Goal: Task Accomplishment & Management: Use online tool/utility

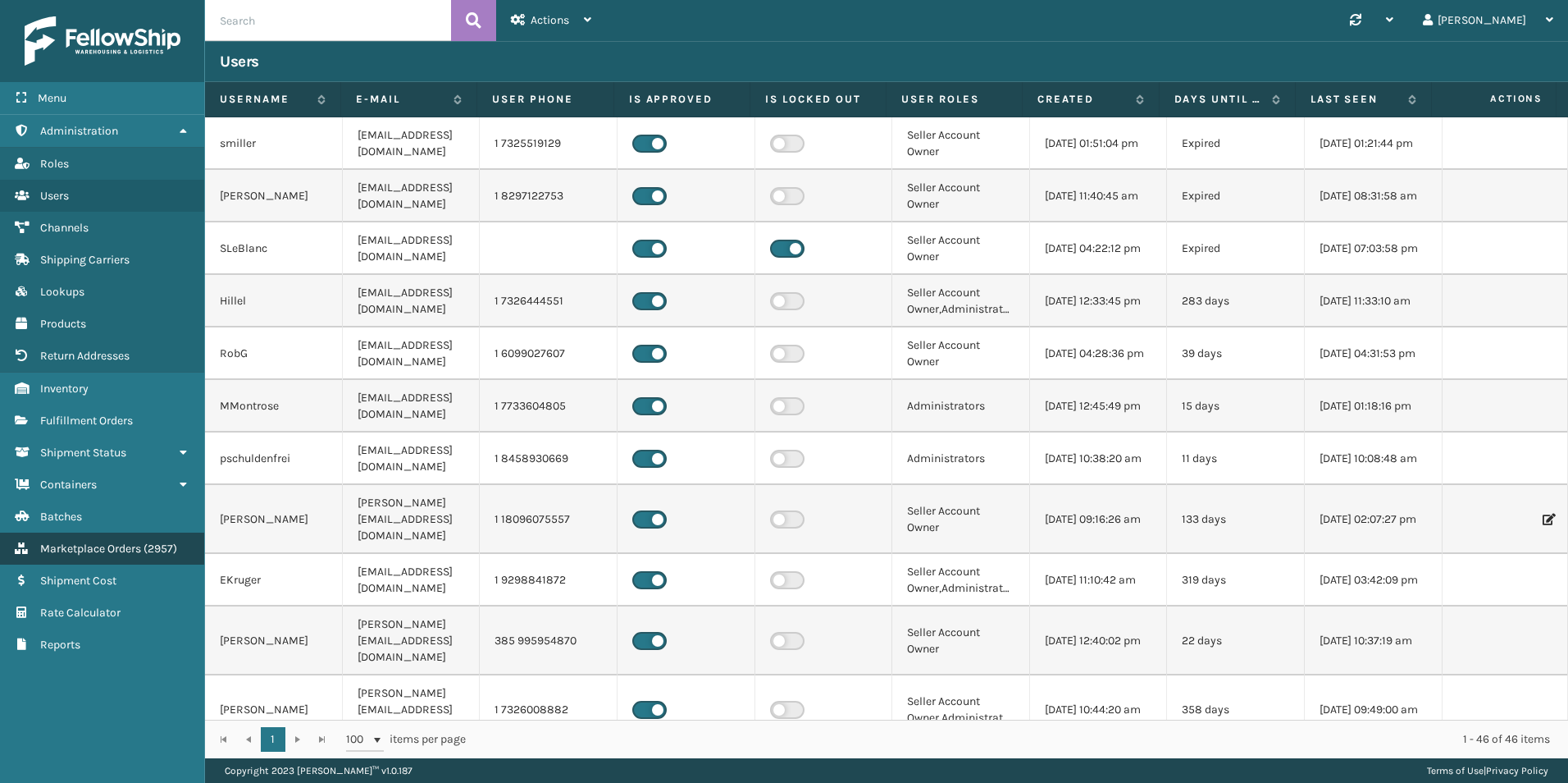
click at [62, 538] on link "Marketplace Orders ( 2957 )" at bounding box center [102, 548] width 204 height 32
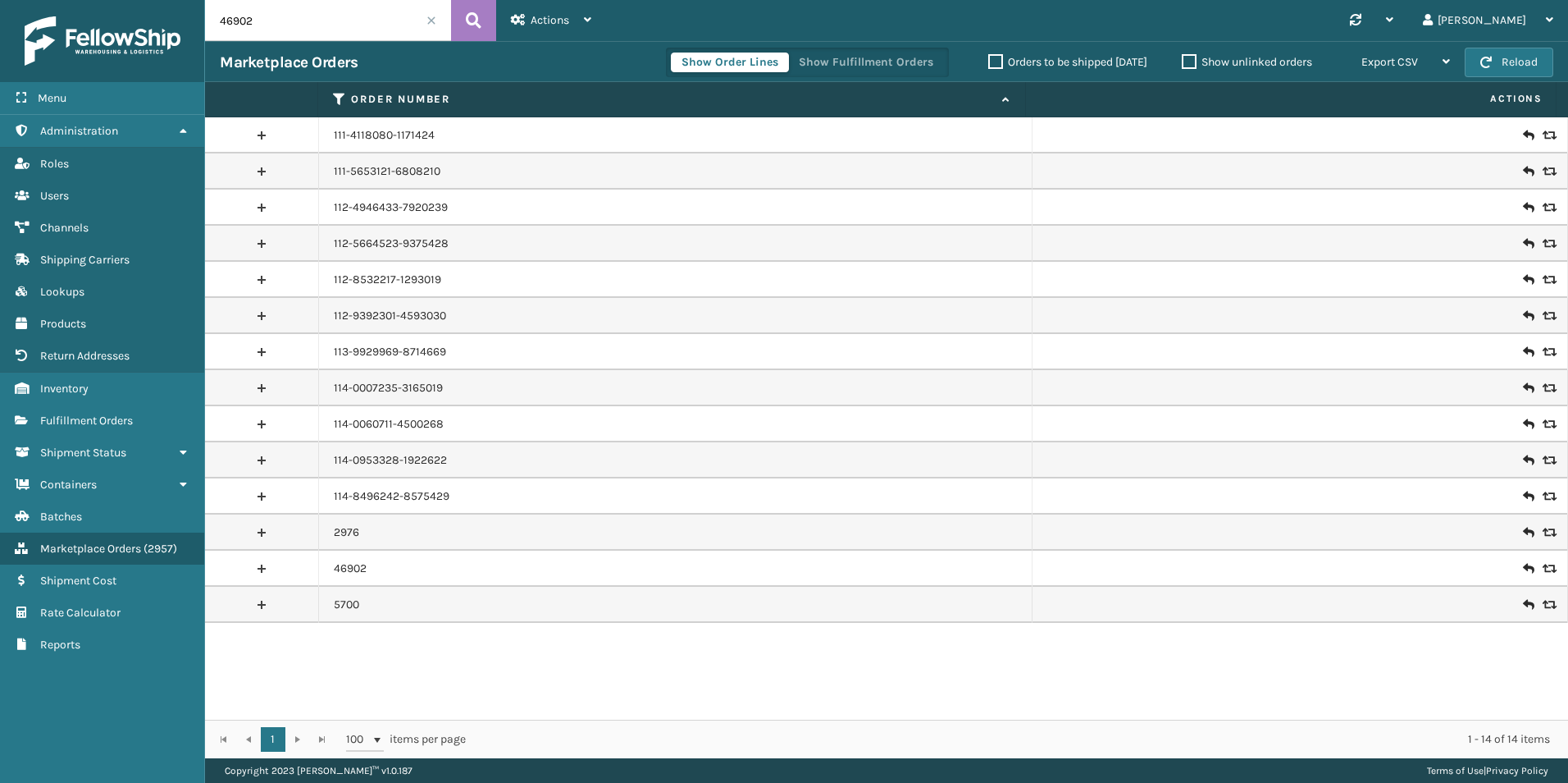
click at [305, 12] on input "46902" at bounding box center [328, 20] width 246 height 41
paste input "113-0561244-4866628"
type input "113-0561244-4866628"
click at [471, 25] on icon at bounding box center [473, 20] width 16 height 25
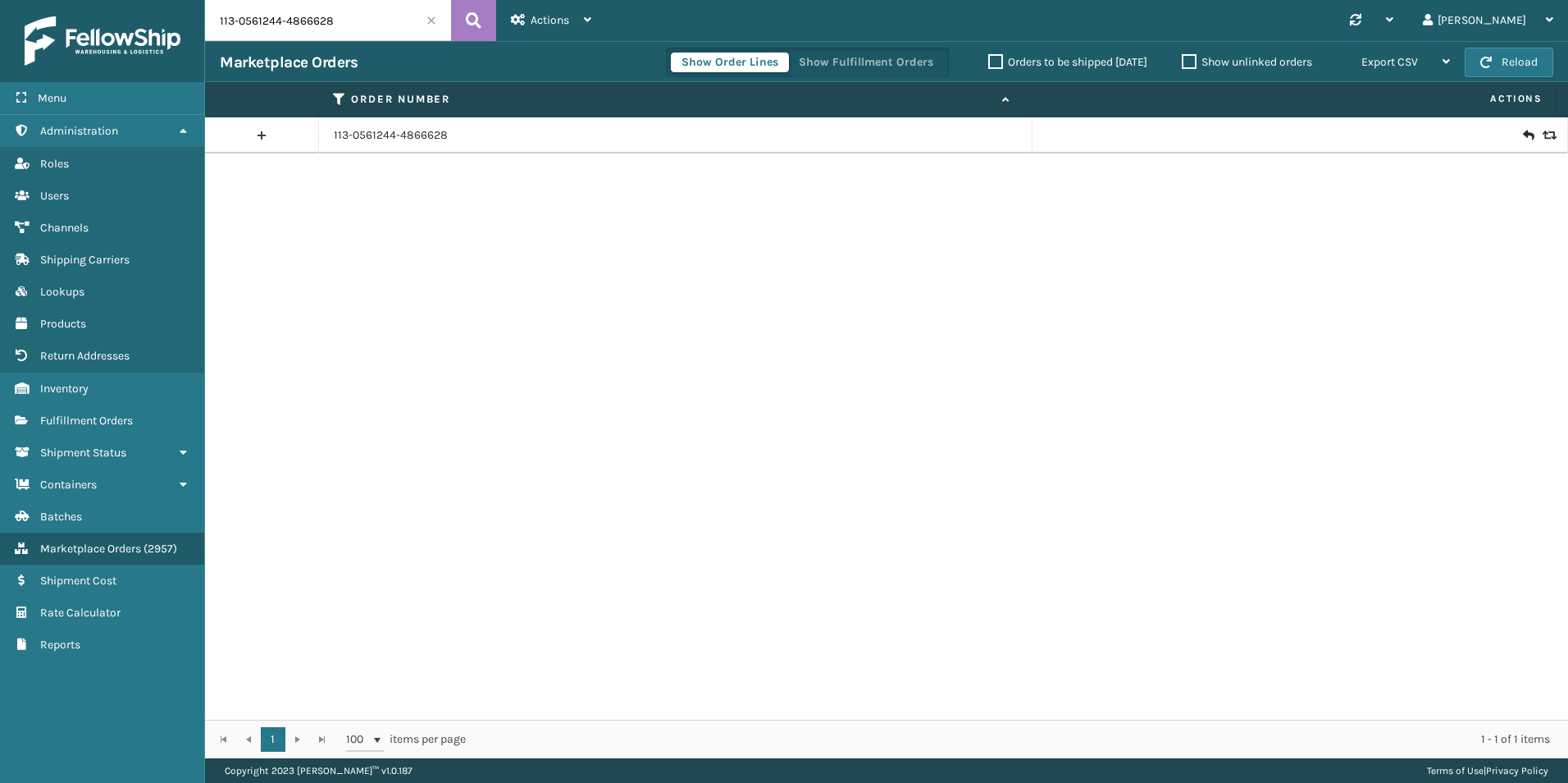
click at [1523, 137] on icon at bounding box center [1527, 135] width 10 height 17
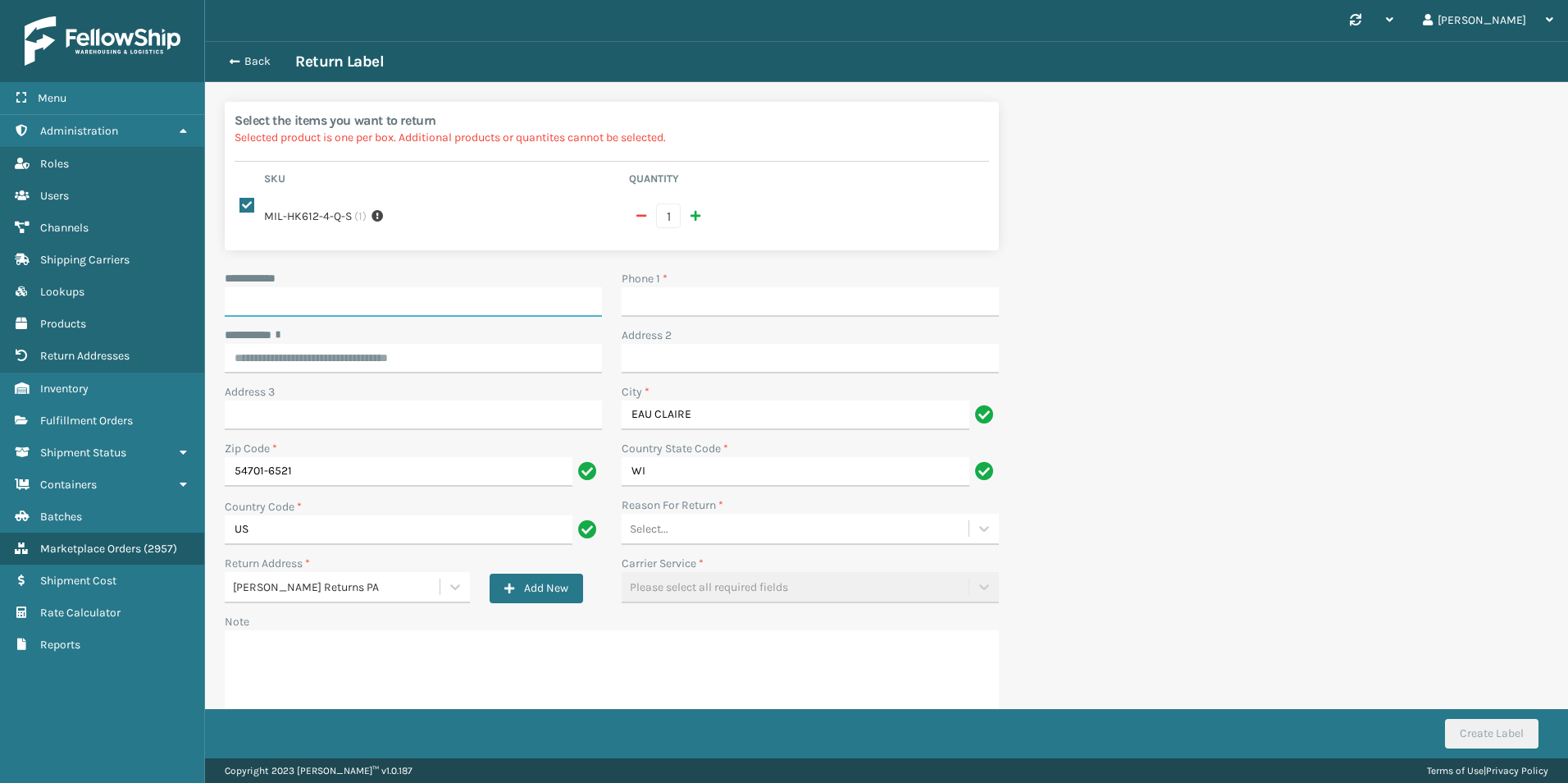
paste input "**********"
type input "**********"
paste input "[PHONE_NUMBER]"
type input "[PHONE_NUMBER]"
paste input "**********"
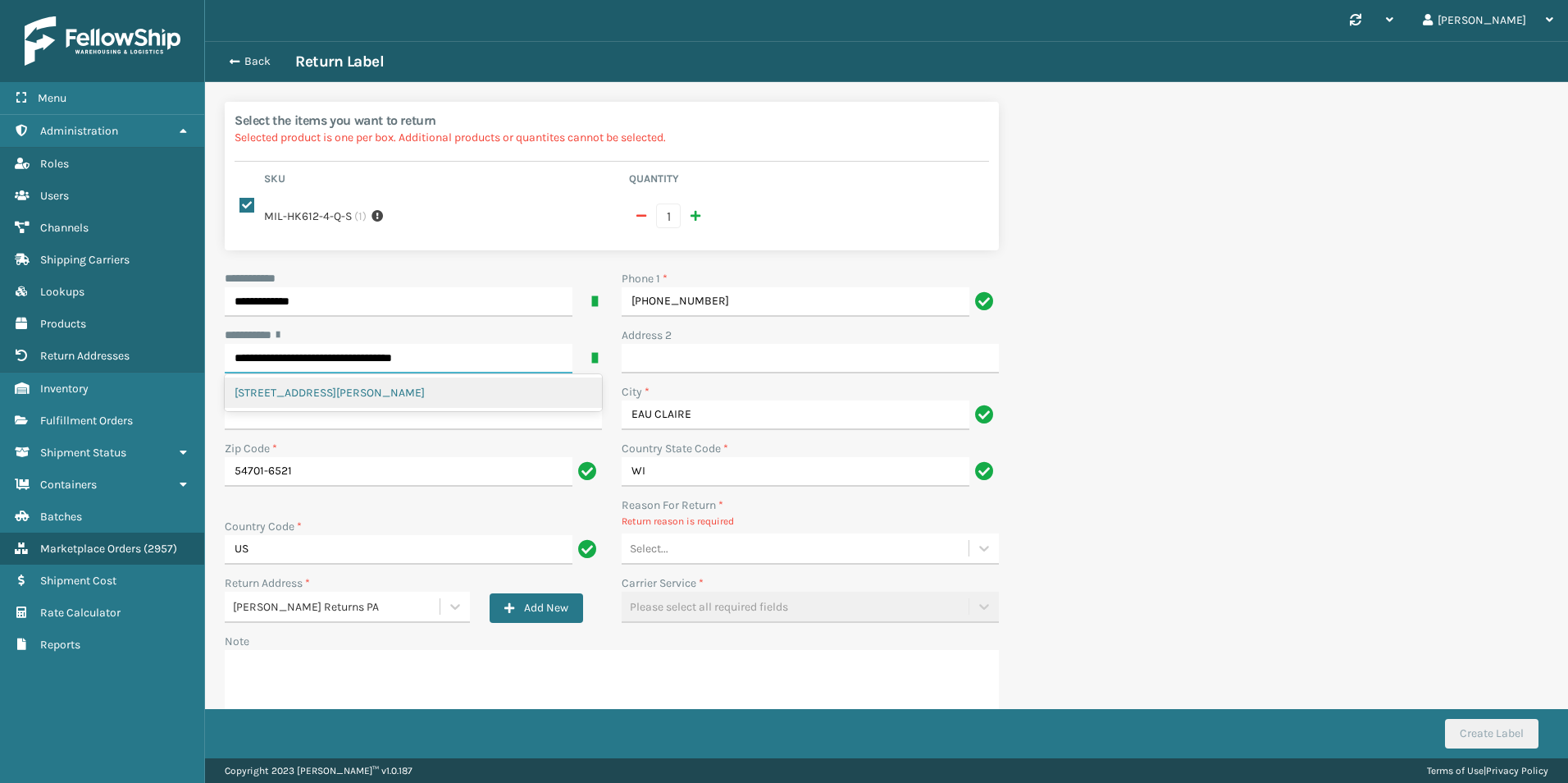
click at [451, 406] on div "[STREET_ADDRESS][PERSON_NAME]" at bounding box center [413, 393] width 378 height 30
type input "**********"
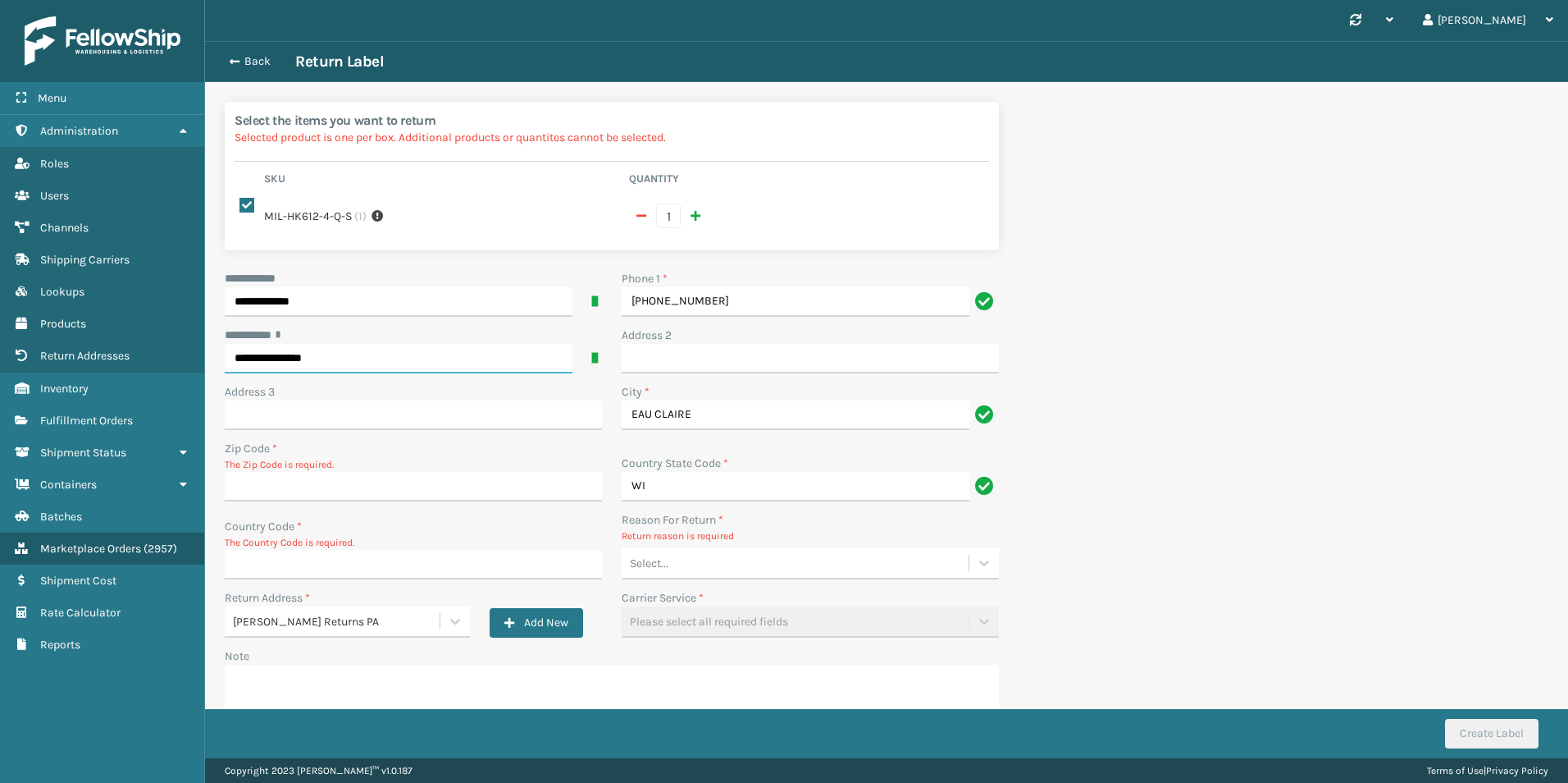
type input "54701-6521"
type input "US"
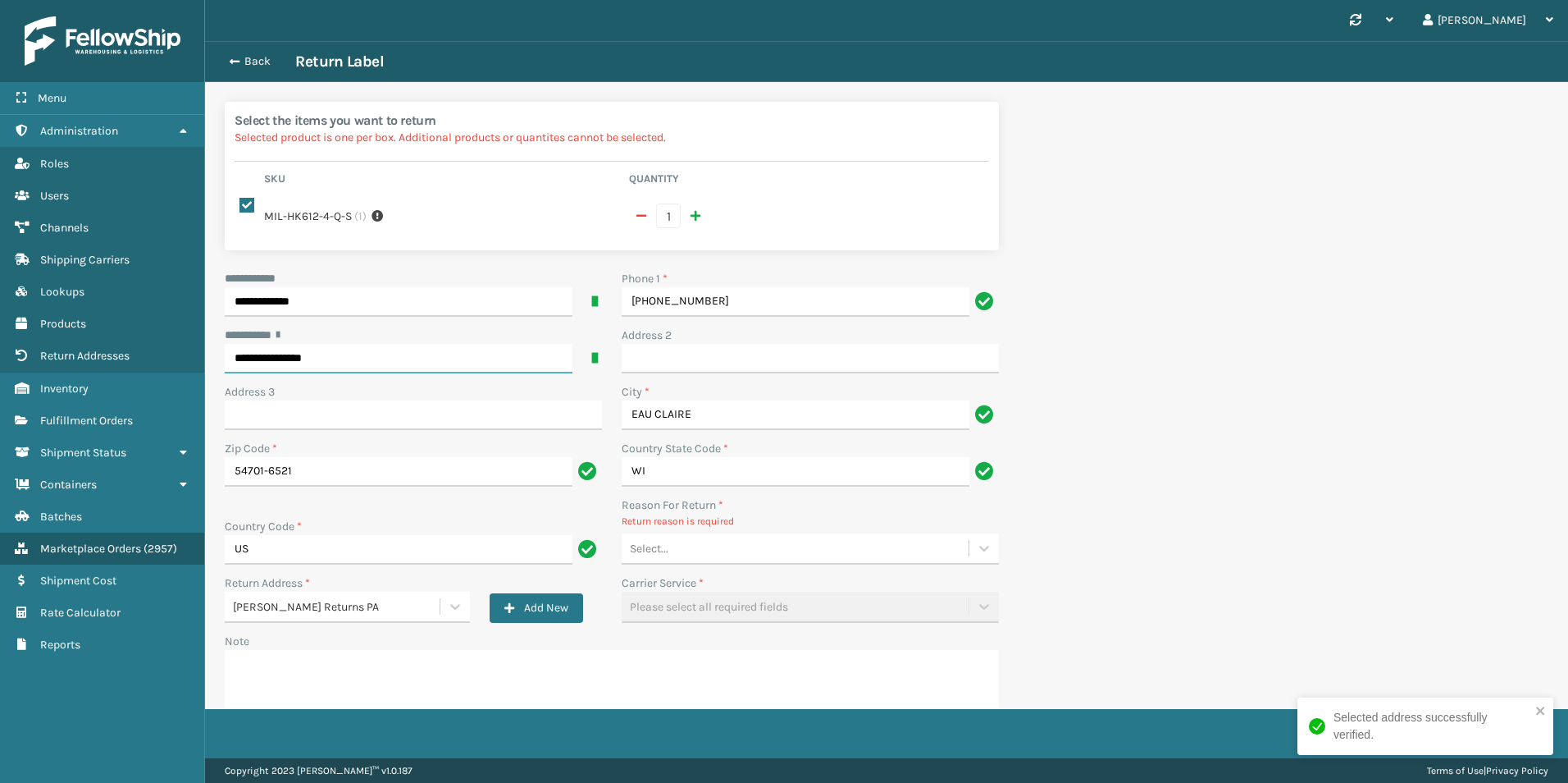
type input "**********"
click at [716, 552] on div "Select..." at bounding box center [794, 548] width 347 height 27
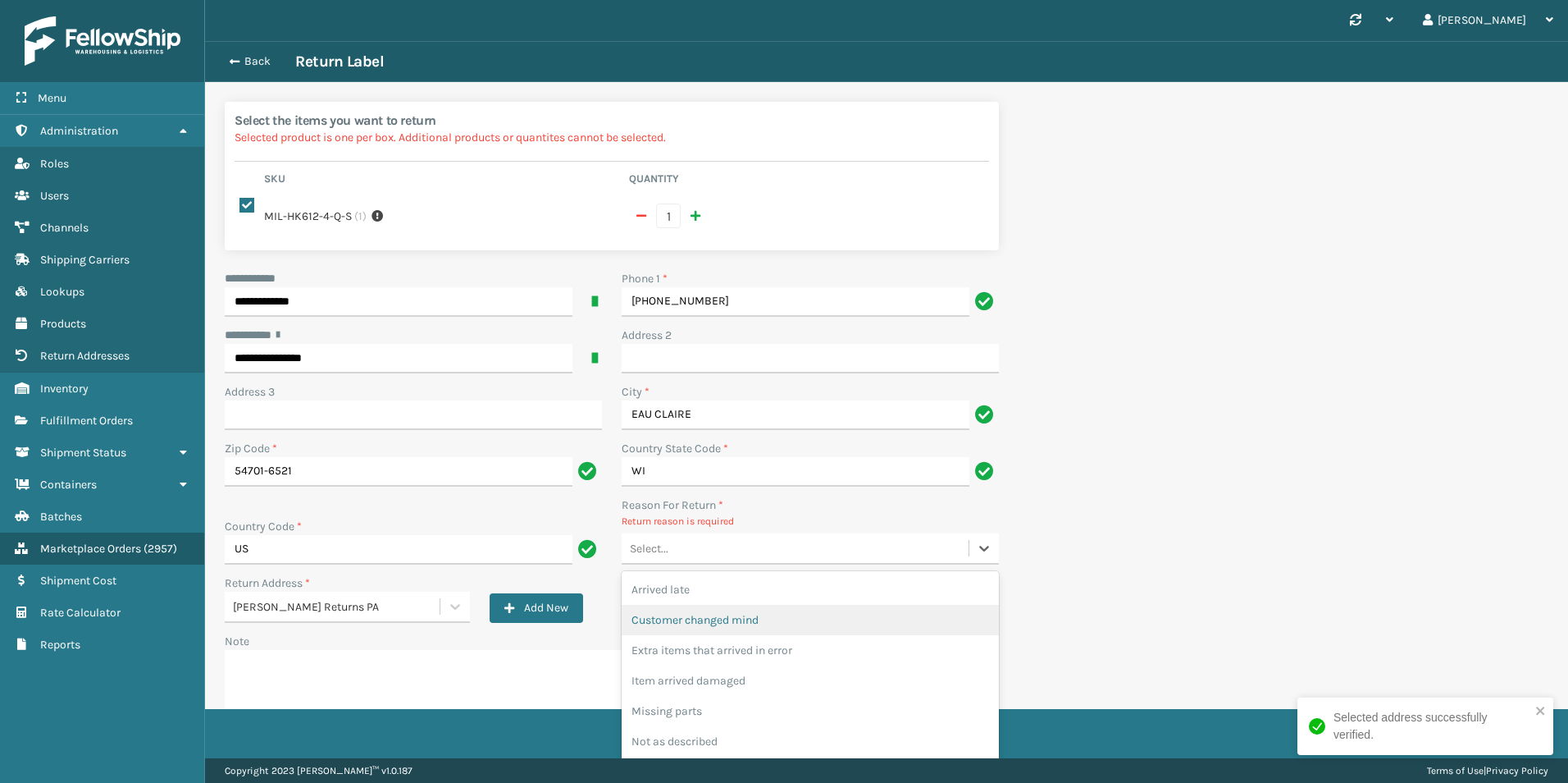
click at [683, 621] on div "Customer changed mind" at bounding box center [810, 620] width 378 height 30
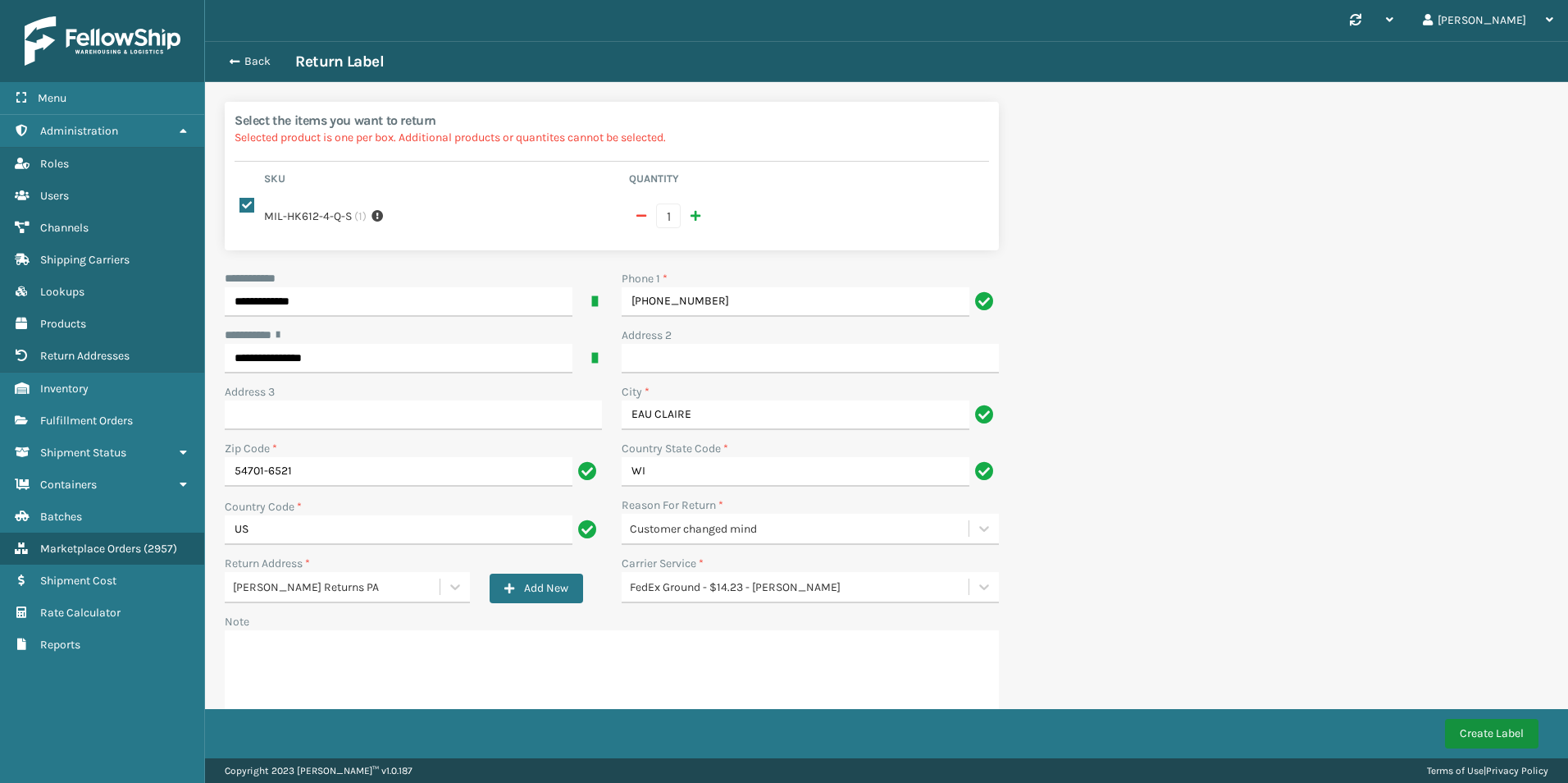
click at [1471, 733] on button "Create Label" at bounding box center [1491, 732] width 93 height 29
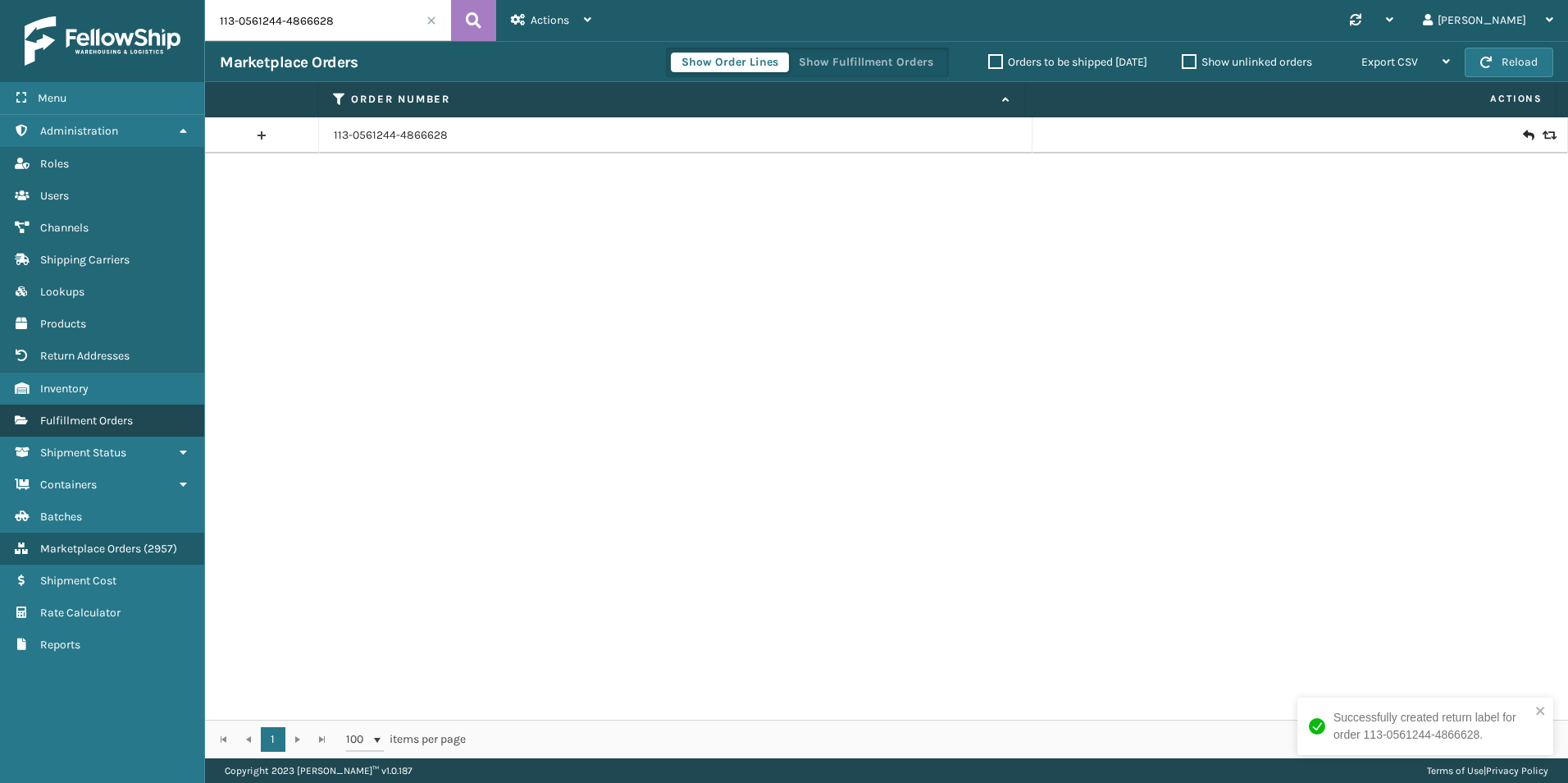
click at [97, 411] on link "Fulfillment Orders" at bounding box center [102, 420] width 204 height 32
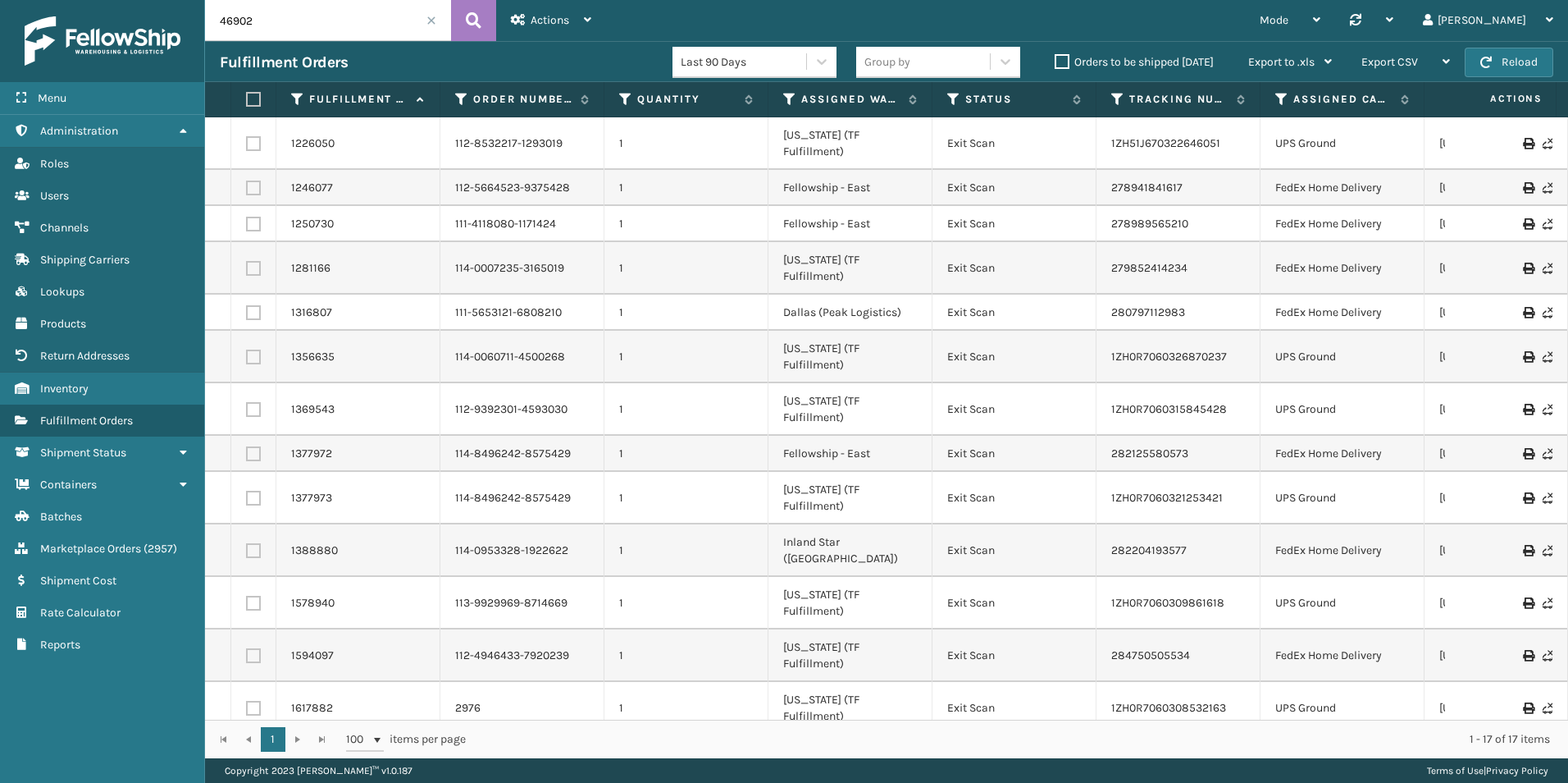
click at [290, 27] on input "46902" at bounding box center [328, 20] width 246 height 41
paste input "text"
click at [480, 17] on icon at bounding box center [473, 20] width 16 height 25
type input "46902"
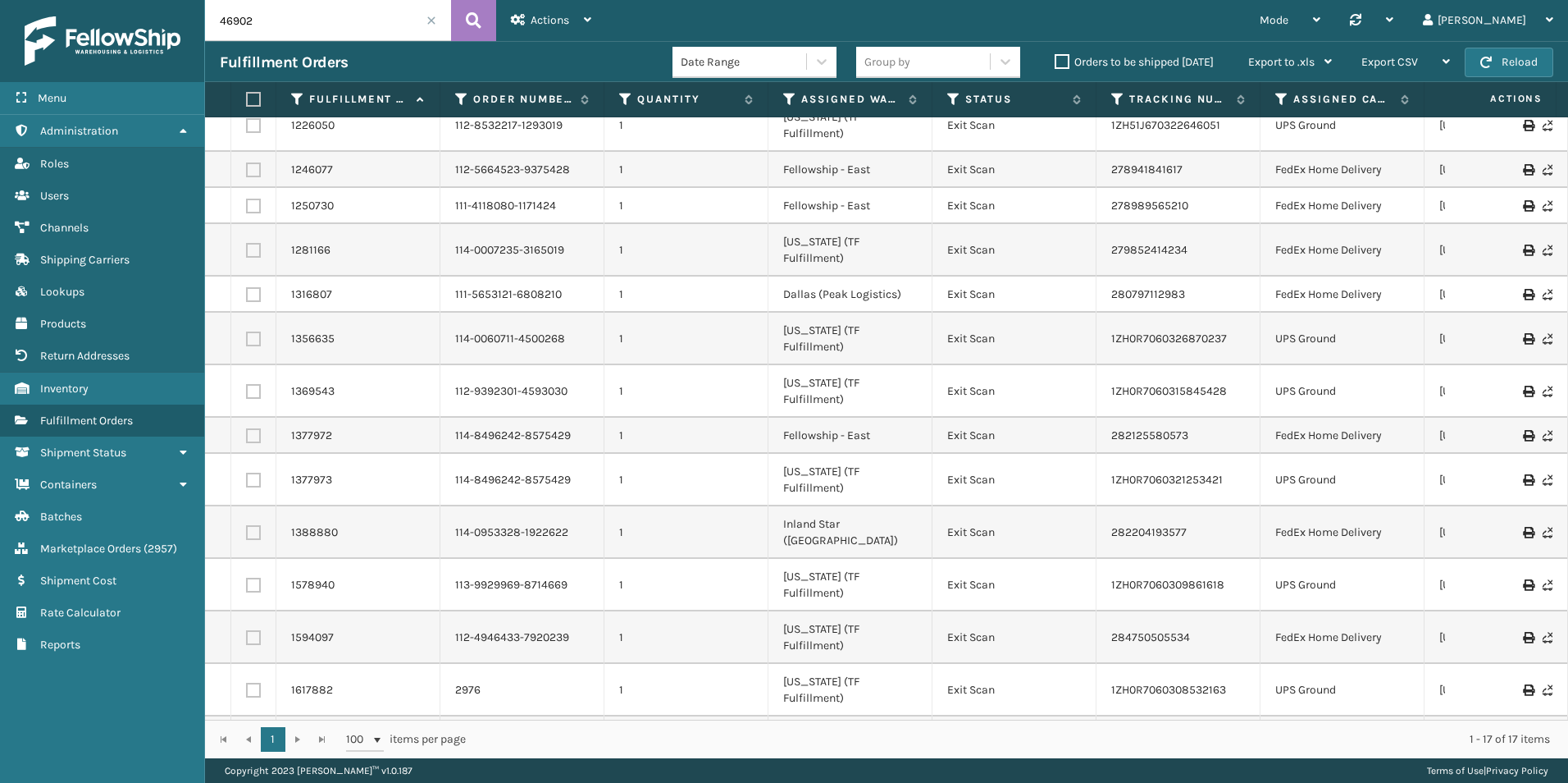
scroll to position [24, 0]
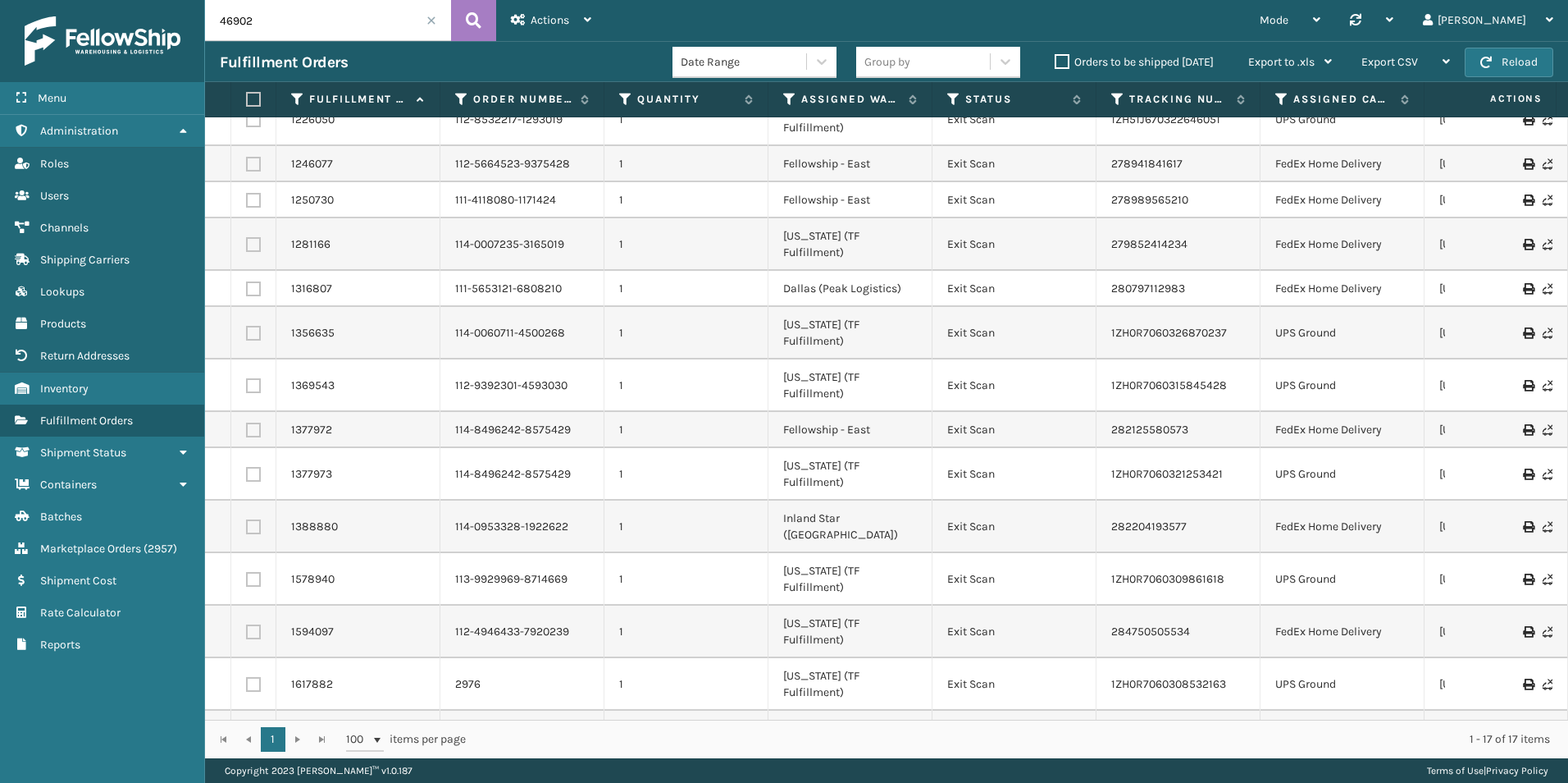
click at [1183, 16] on div "Mode Regular Mode Picking Mode Labeling Mode Palletizing Mode Exit Scan Mode Sy…" at bounding box center [1087, 20] width 962 height 41
